Goal: Information Seeking & Learning: Learn about a topic

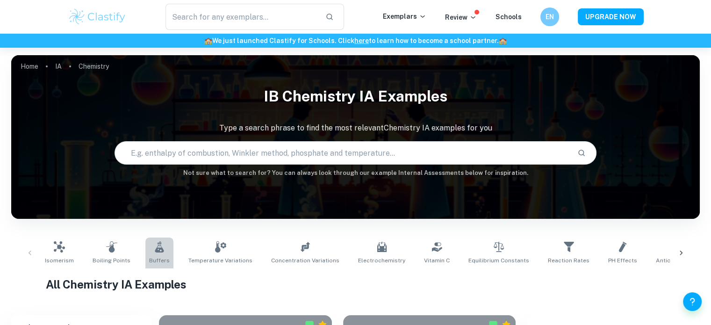
drag, startPoint x: 153, startPoint y: 252, endPoint x: 177, endPoint y: 237, distance: 27.9
click at [155, 252] on icon at bounding box center [159, 246] width 9 height 11
type input "Buffers"
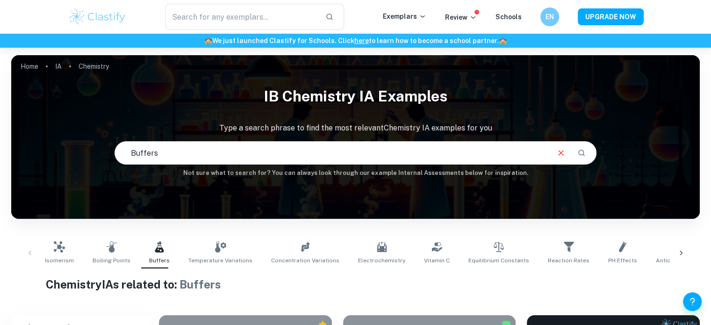
scroll to position [3261, 0]
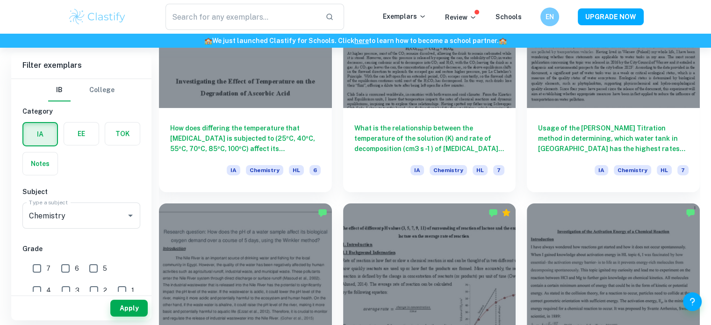
click at [42, 266] on input "7" at bounding box center [37, 268] width 19 height 19
checkbox input "true"
click at [133, 311] on button "Apply" at bounding box center [128, 308] width 37 height 17
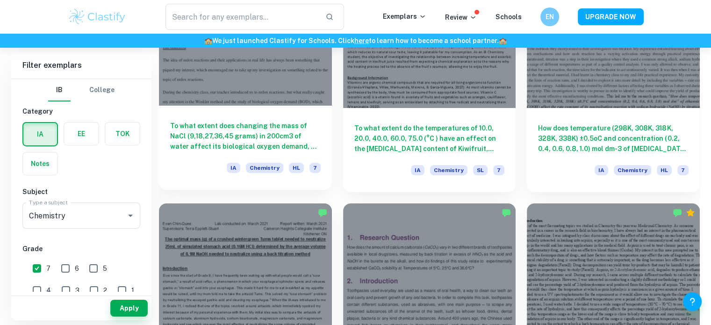
click at [287, 129] on h6 "To what extent does changing the mass of NaCl (9,18,27,36,45 grams) in 200cm3 o…" at bounding box center [245, 136] width 151 height 31
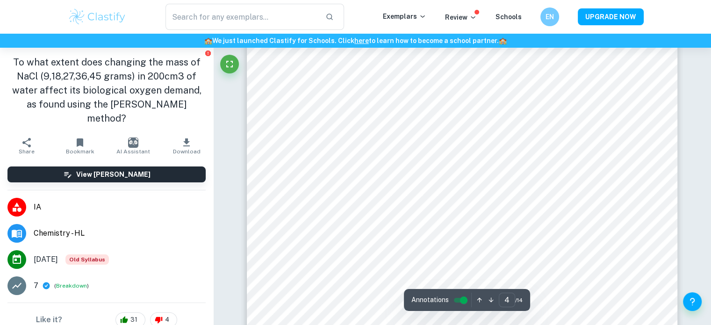
scroll to position [2038, 0]
type input "4"
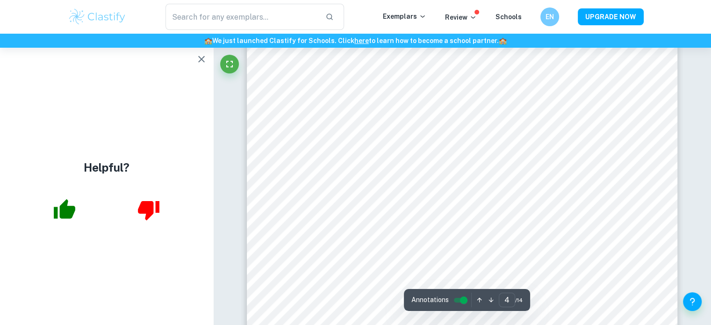
scroll to position [2075, 0]
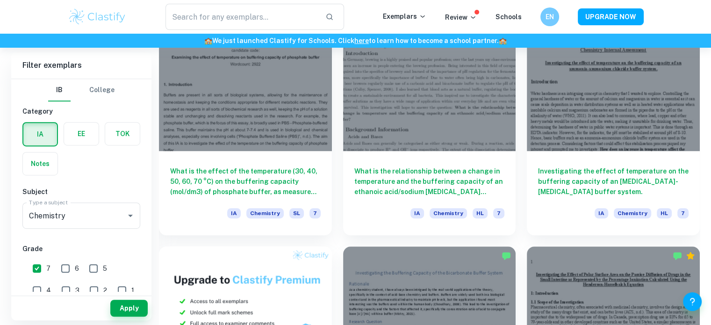
scroll to position [496, 0]
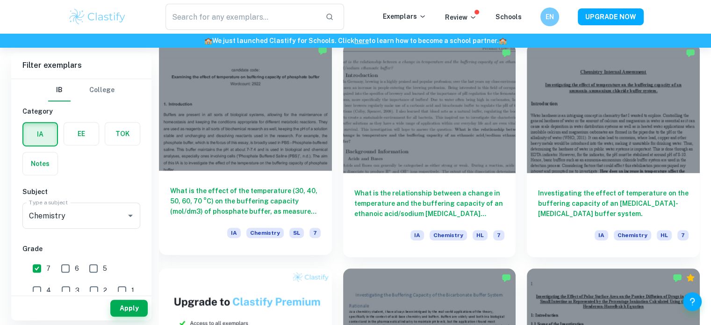
click at [241, 170] on div at bounding box center [245, 105] width 173 height 129
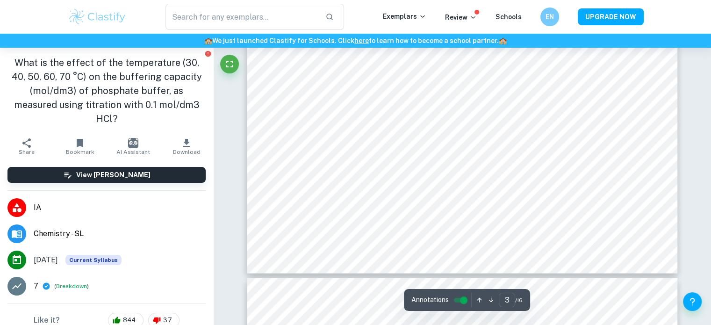
scroll to position [1776, 0]
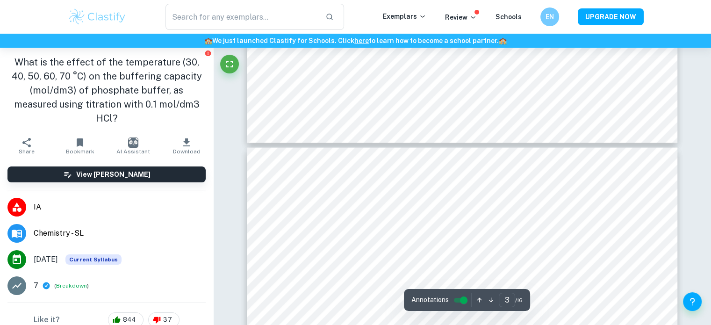
type input "4"
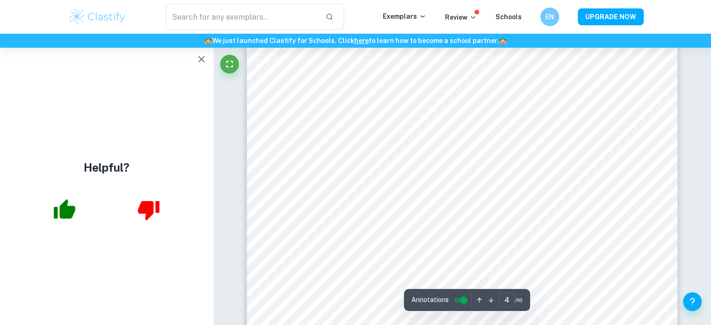
scroll to position [2094, 0]
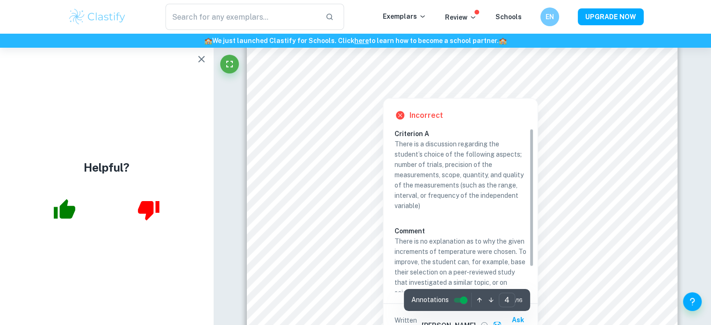
click at [449, 89] on div at bounding box center [383, 89] width 168 height 14
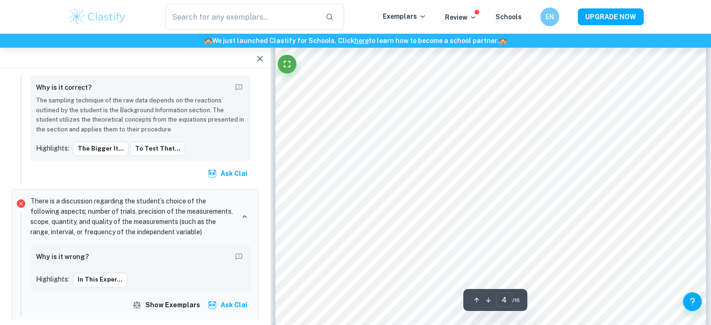
scroll to position [1944, 0]
click at [257, 59] on icon "button" at bounding box center [259, 58] width 11 height 11
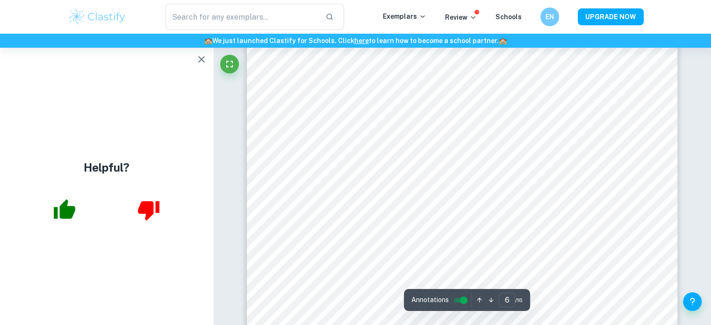
scroll to position [3122, 0]
type input "5"
